Goal: Information Seeking & Learning: Learn about a topic

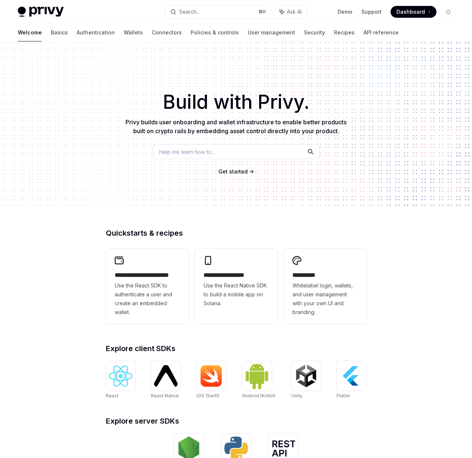
click at [212, 156] on div "Help me learn how to…" at bounding box center [236, 151] width 166 height 15
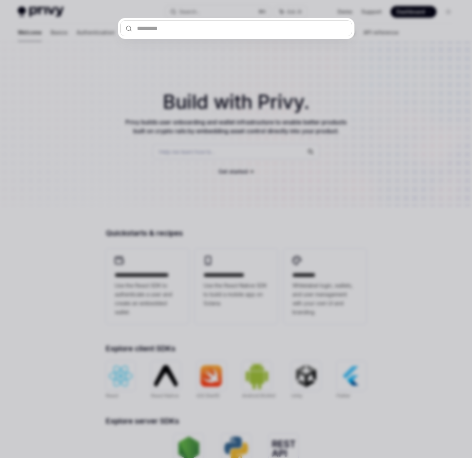
click at [191, 162] on div at bounding box center [236, 229] width 472 height 458
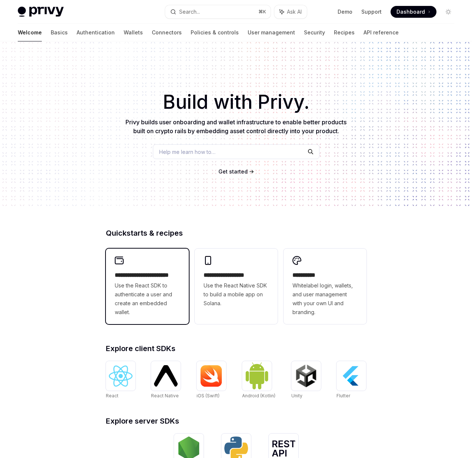
click at [156, 288] on span "Use the React SDK to authenticate a user and create an embedded wallet." at bounding box center [147, 299] width 65 height 36
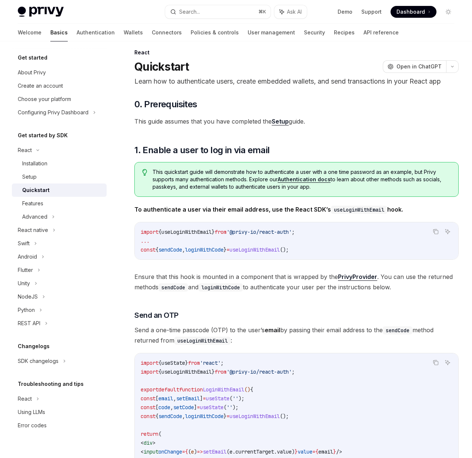
scroll to position [24, 0]
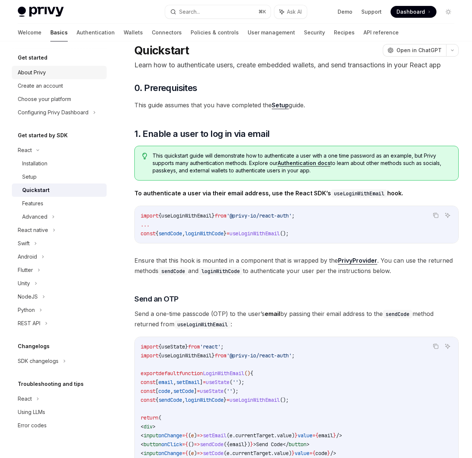
click at [40, 73] on div "About Privy" at bounding box center [32, 72] width 28 height 9
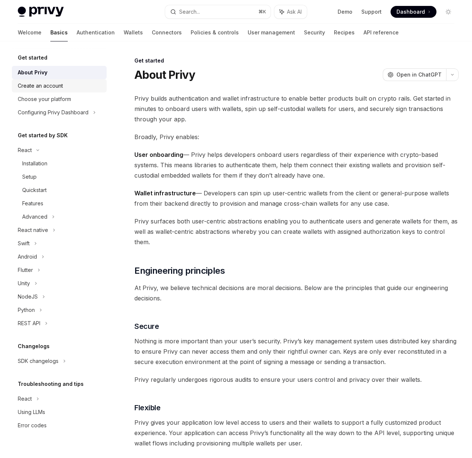
click at [33, 84] on div "Create an account" at bounding box center [40, 85] width 45 height 9
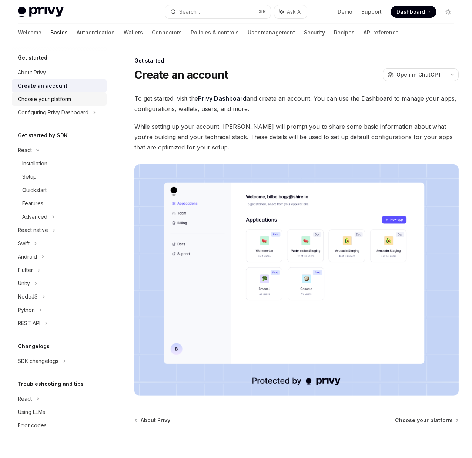
click at [30, 103] on div "Choose your platform" at bounding box center [44, 99] width 53 height 9
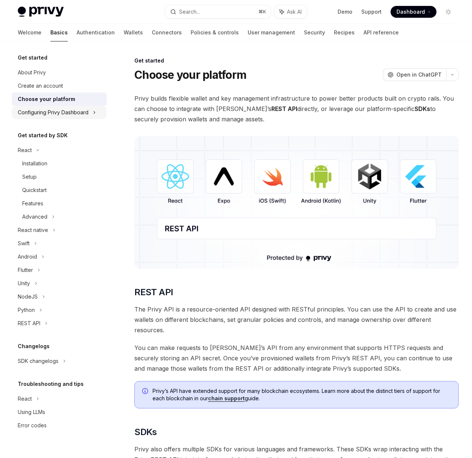
click at [30, 111] on div "Configuring Privy Dashboard" at bounding box center [53, 112] width 71 height 9
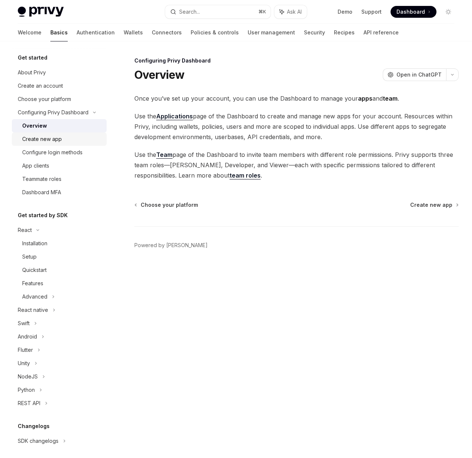
click at [30, 142] on div "Create new app" at bounding box center [42, 139] width 40 height 9
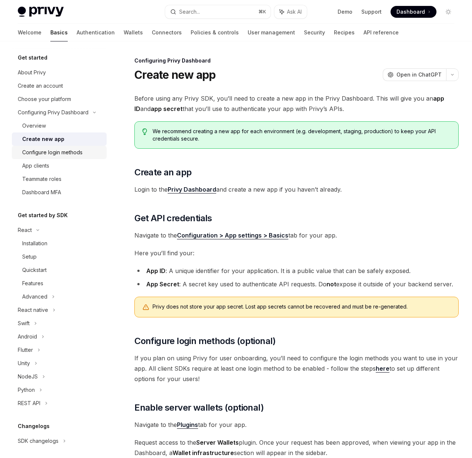
click at [33, 148] on div "Configure login methods" at bounding box center [52, 152] width 60 height 9
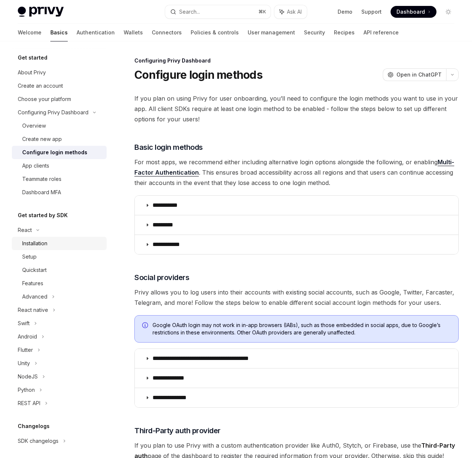
click at [32, 241] on div "Installation" at bounding box center [34, 243] width 25 height 9
type textarea "*"
